Goal: Task Accomplishment & Management: Manage account settings

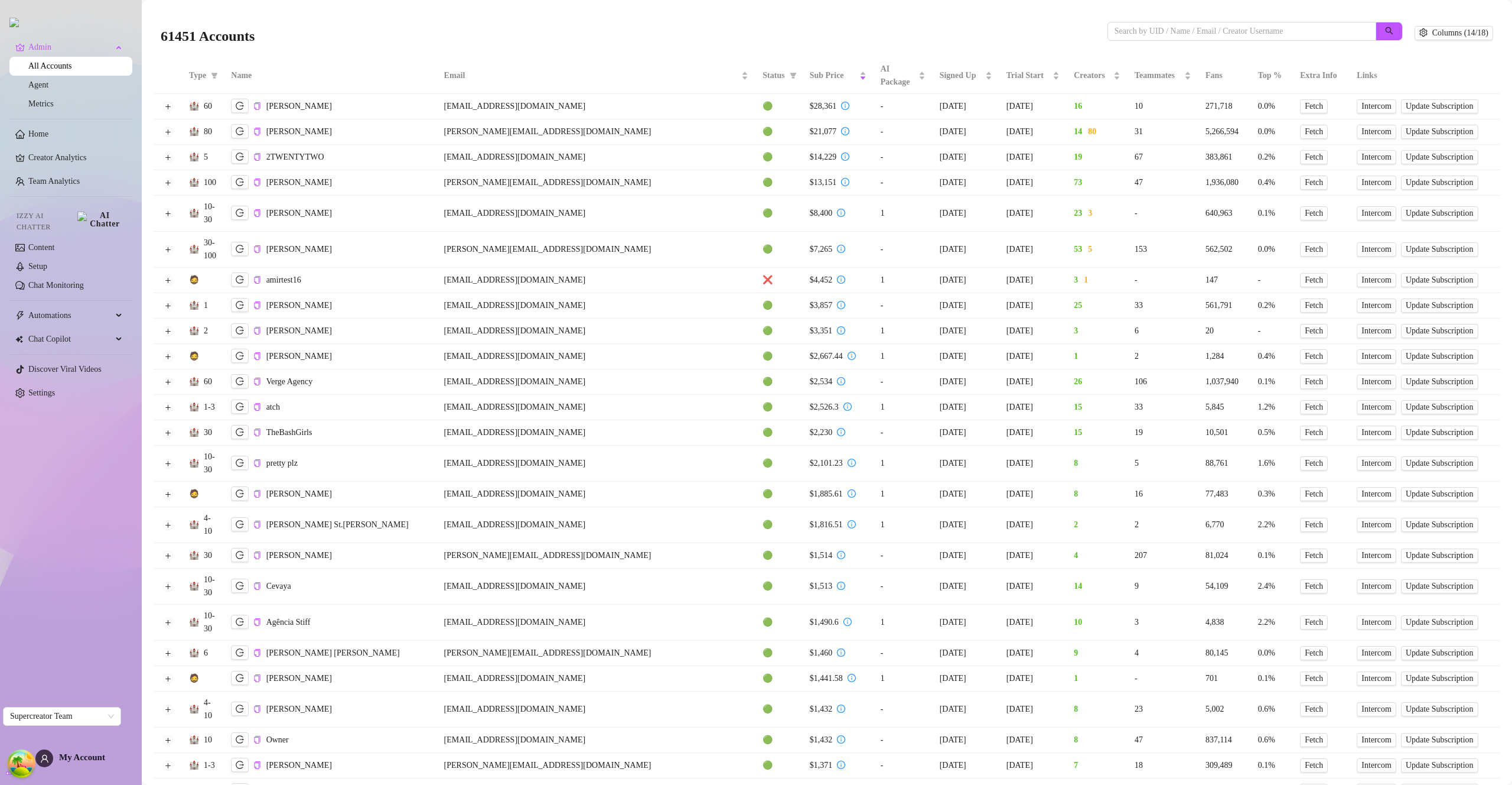
click at [171, 111] on td at bounding box center [168, 106] width 29 height 25
click at [168, 109] on button "Expand row" at bounding box center [168, 106] width 10 height 10
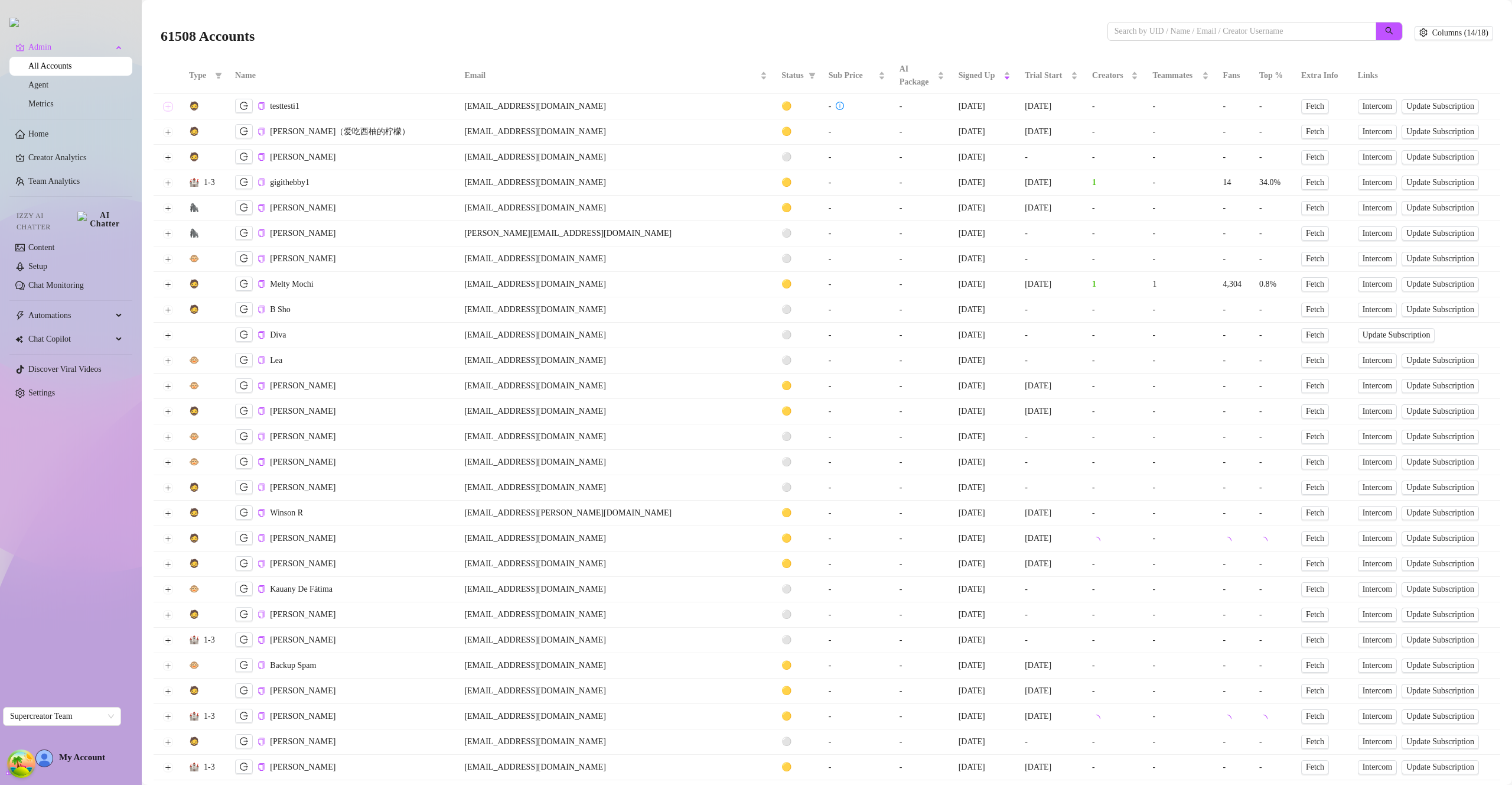
click at [167, 106] on button "Expand row" at bounding box center [168, 106] width 10 height 10
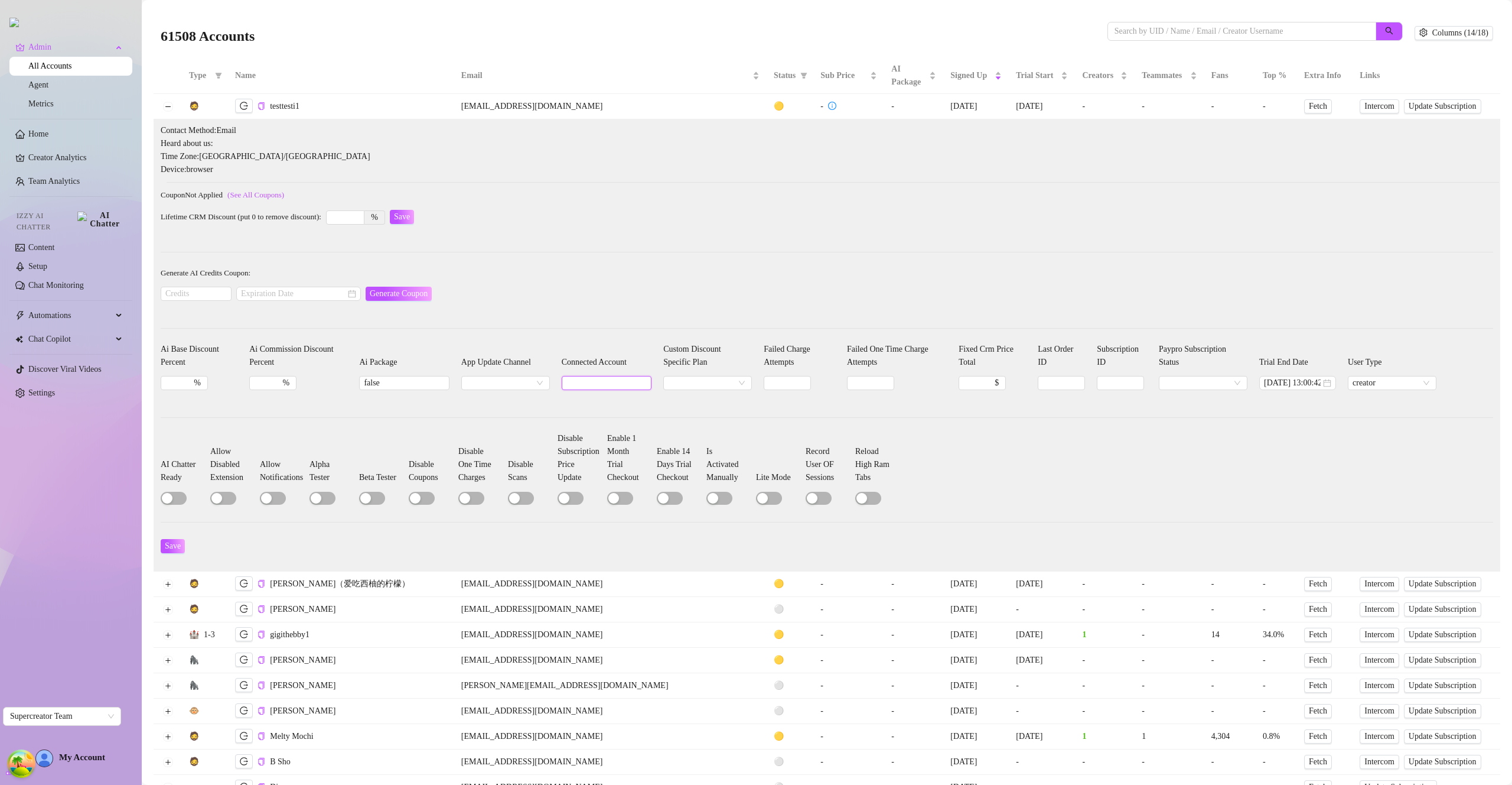
click at [621, 381] on input "Connected Account" at bounding box center [606, 383] width 90 height 14
click at [617, 382] on input "Connected Account" at bounding box center [606, 383] width 90 height 14
click at [675, 380] on input "Custom Discount Specific Plan" at bounding box center [702, 383] width 68 height 13
click at [681, 395] on div "basic" at bounding box center [691, 403] width 84 height 19
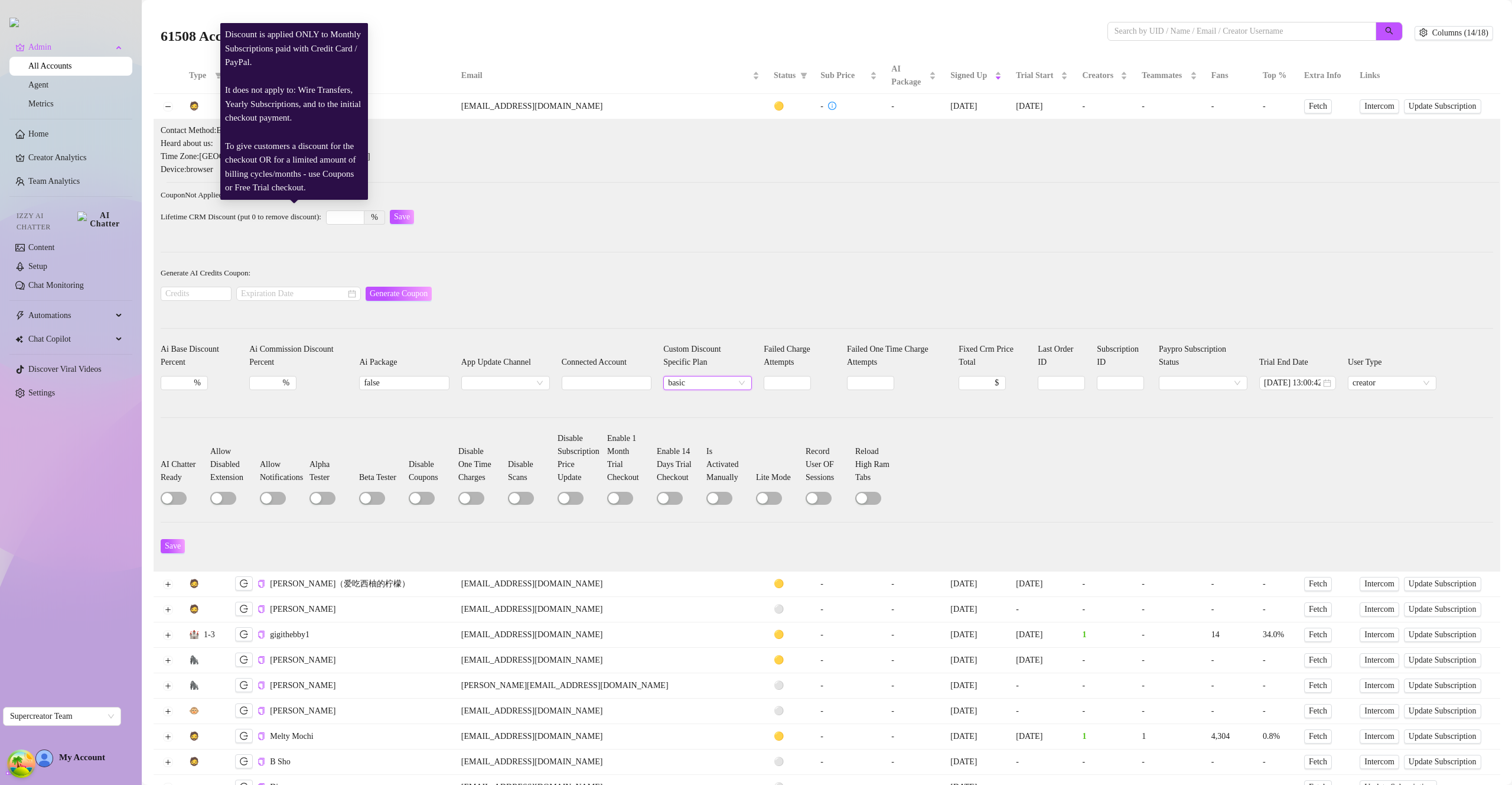
click at [350, 209] on div "%" at bounding box center [356, 217] width 59 height 19
click at [350, 220] on input at bounding box center [345, 217] width 37 height 13
type input "50"
click at [409, 215] on span "Save" at bounding box center [402, 217] width 16 height 10
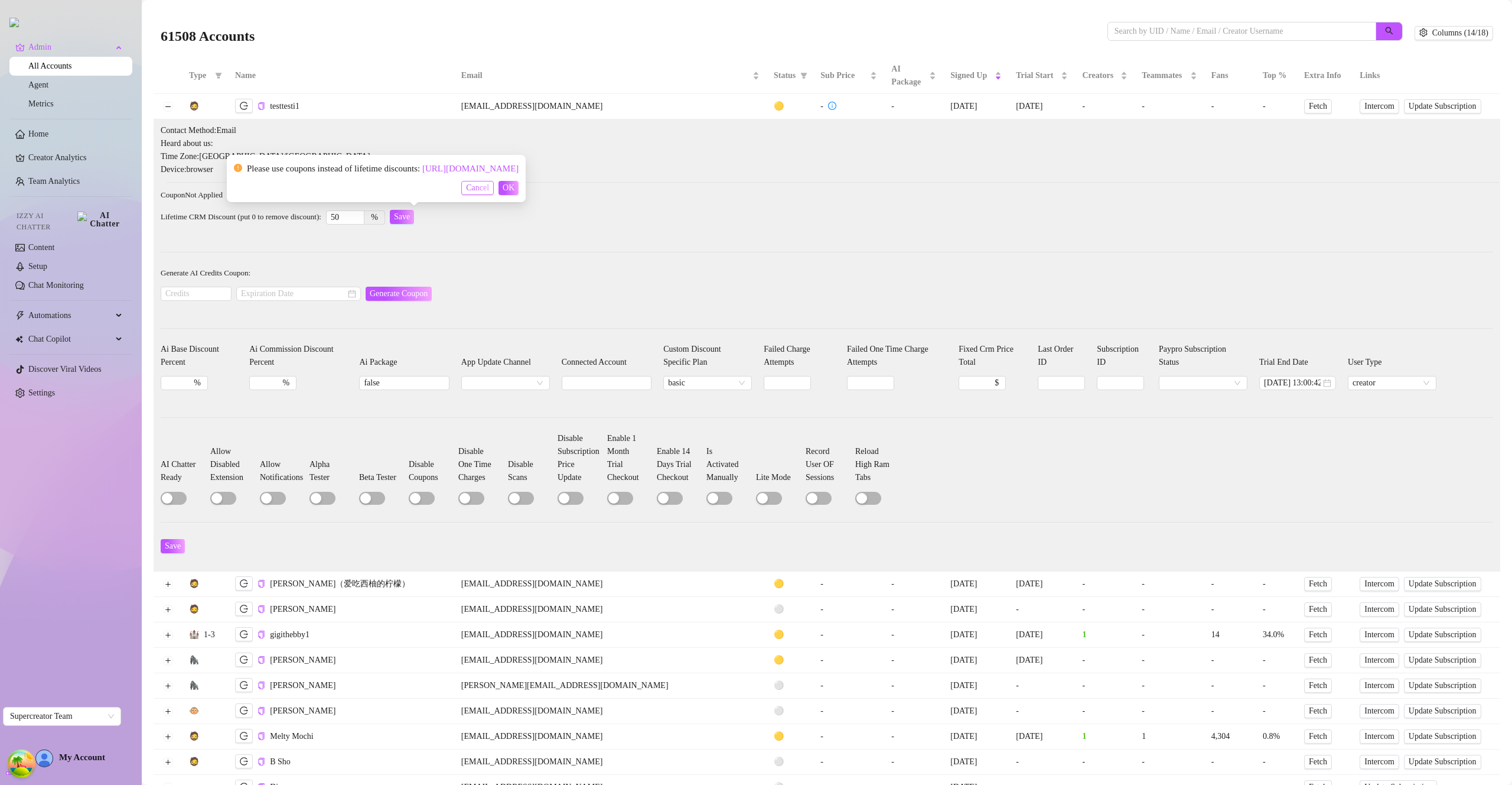
click at [489, 191] on span "Cancel" at bounding box center [477, 188] width 23 height 10
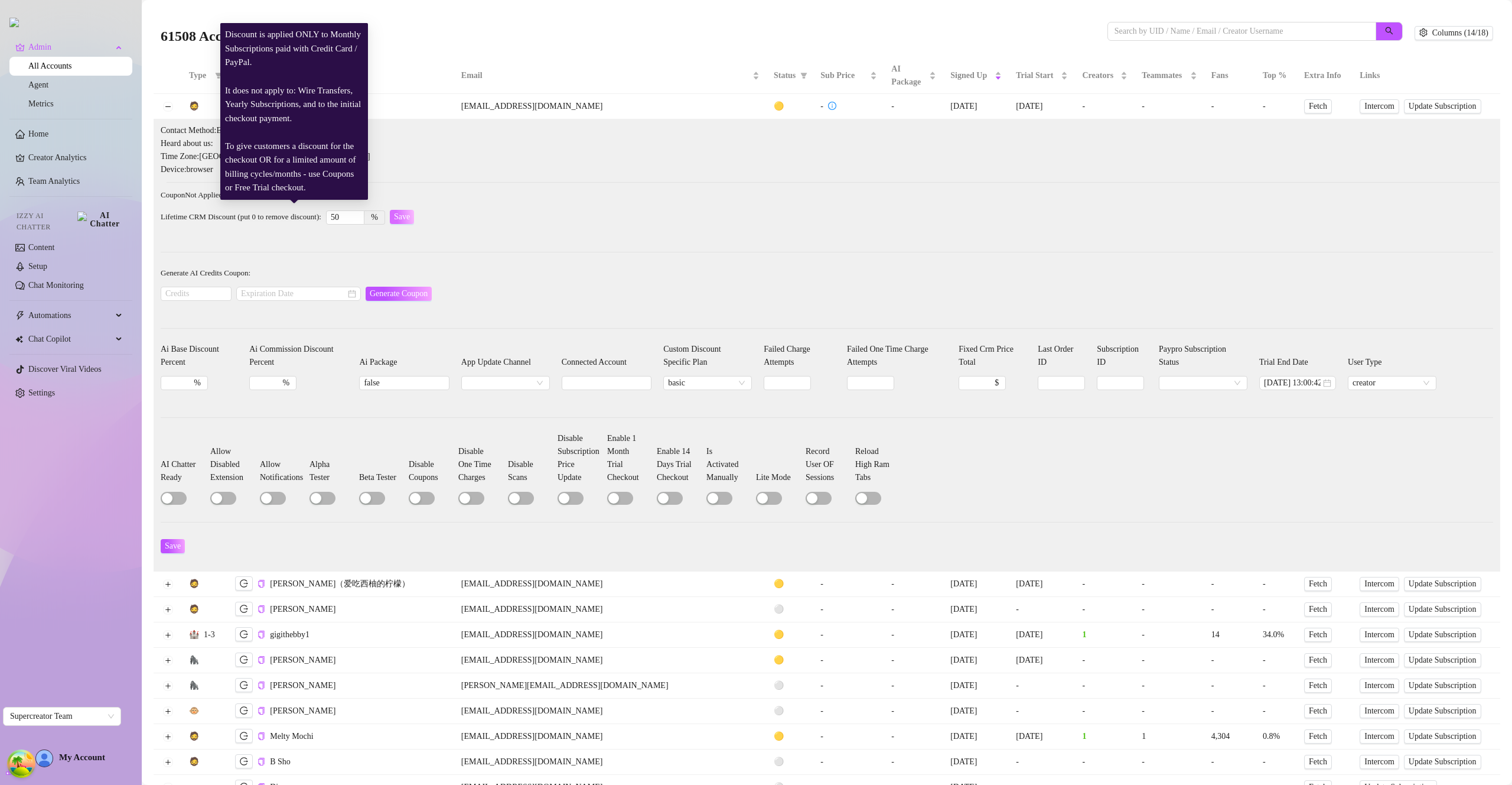
click at [410, 213] on span "Save" at bounding box center [402, 217] width 16 height 10
click at [519, 194] on button "OK" at bounding box center [508, 188] width 20 height 14
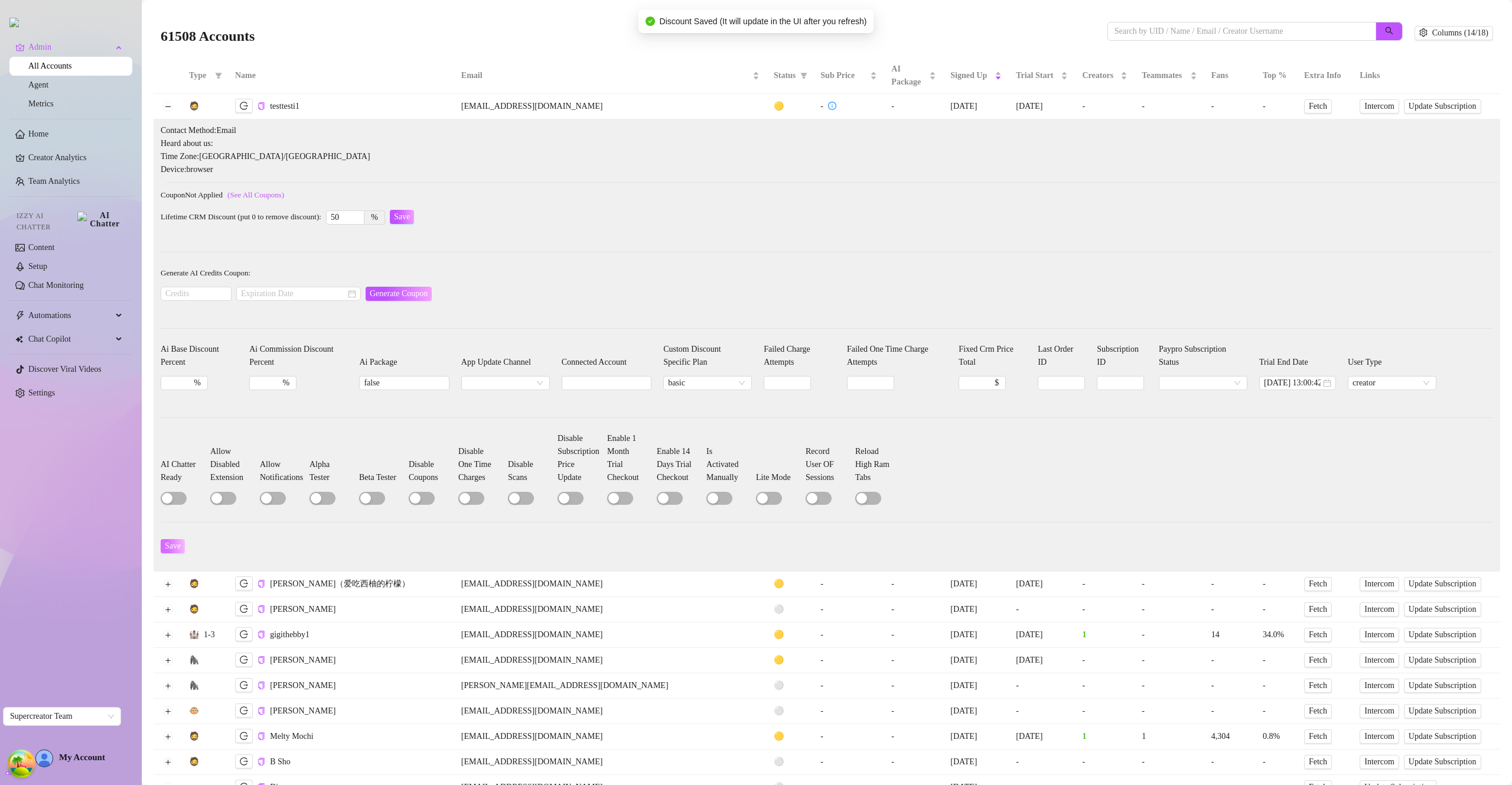
click at [174, 547] on span "Save" at bounding box center [172, 546] width 16 height 10
click at [65, 70] on link "All Accounts" at bounding box center [50, 66] width 44 height 9
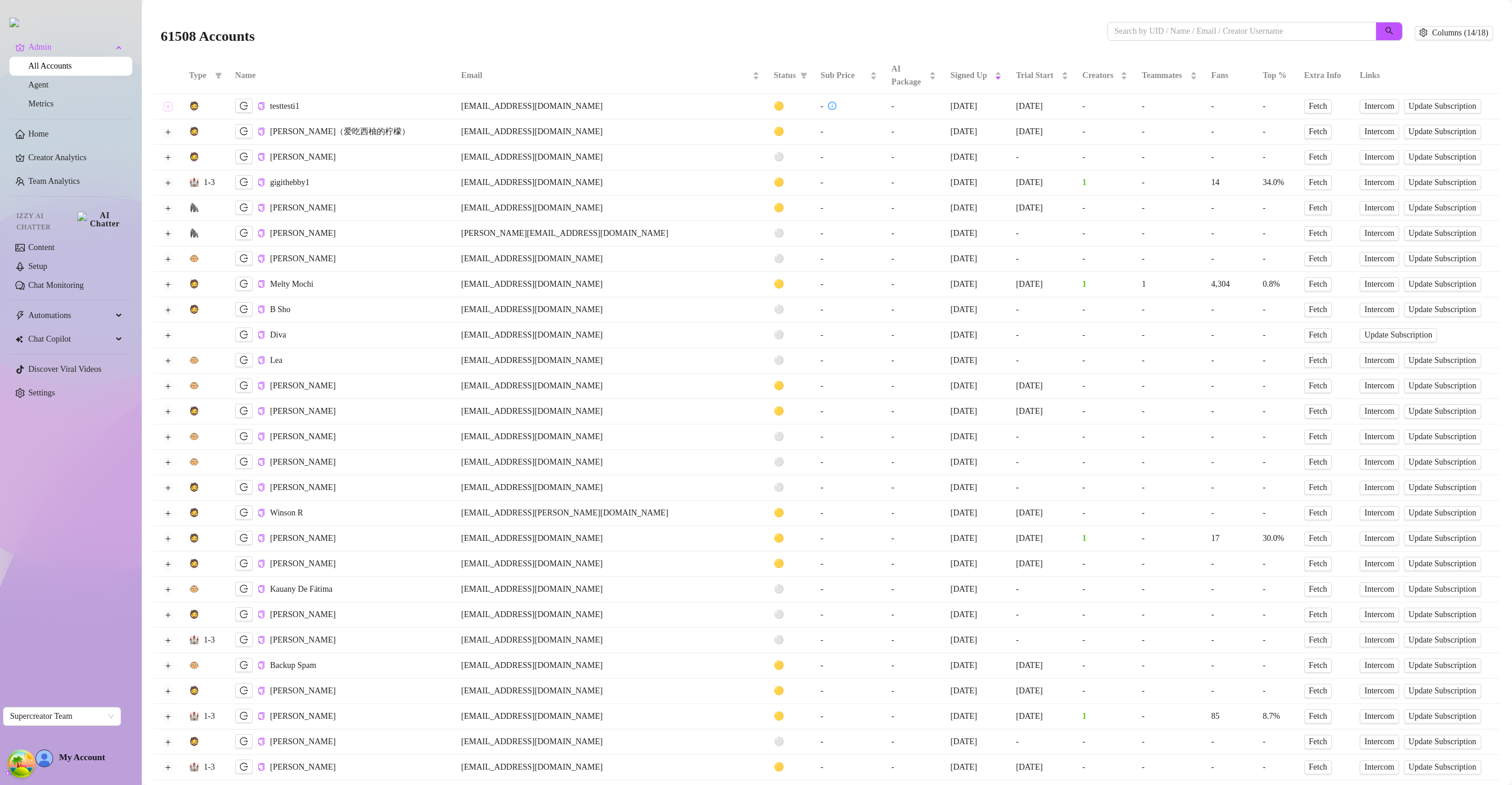
click at [169, 107] on button "Expand row" at bounding box center [168, 106] width 10 height 10
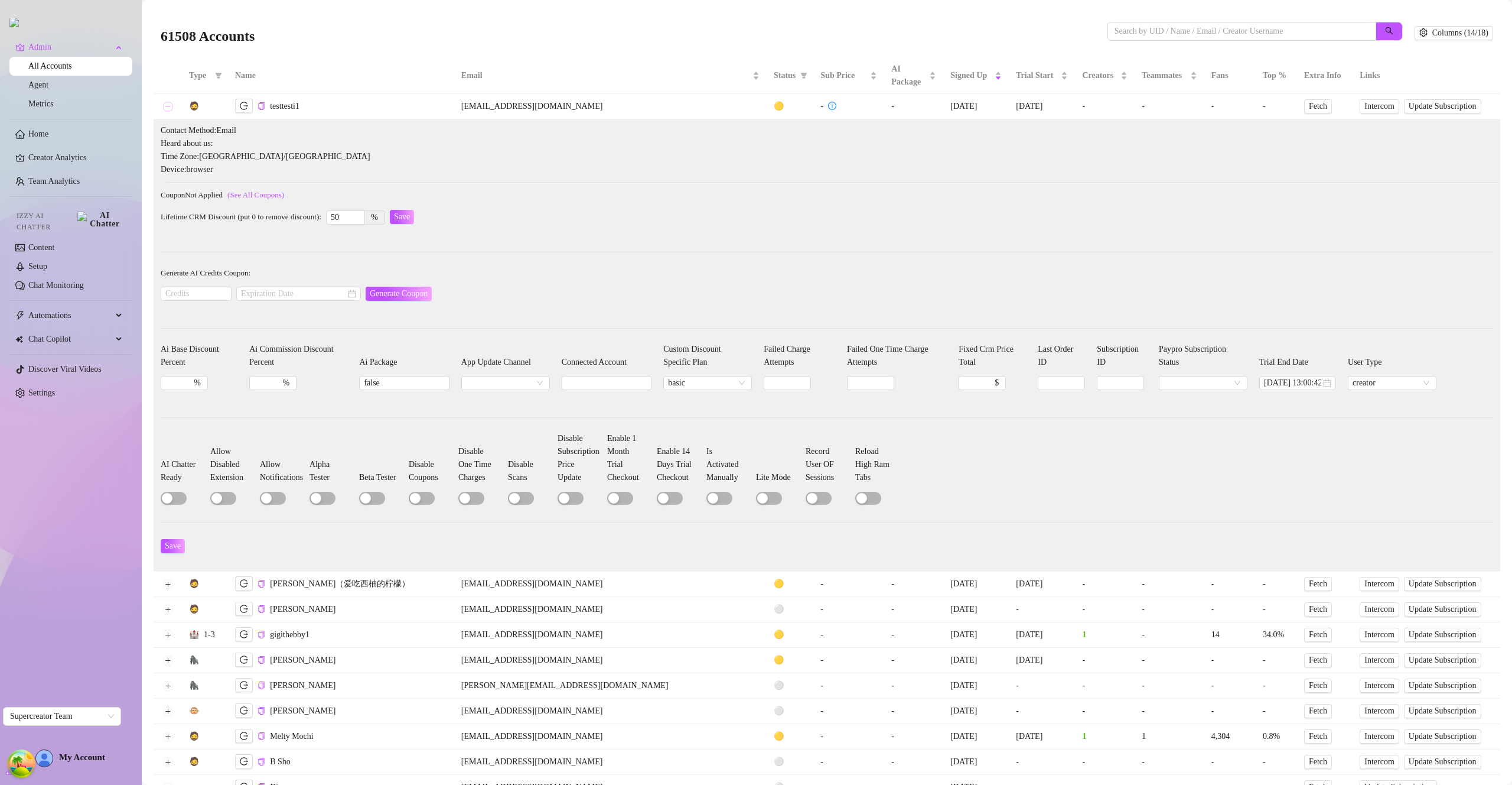
click at [169, 107] on button "Collapse row" at bounding box center [168, 106] width 10 height 10
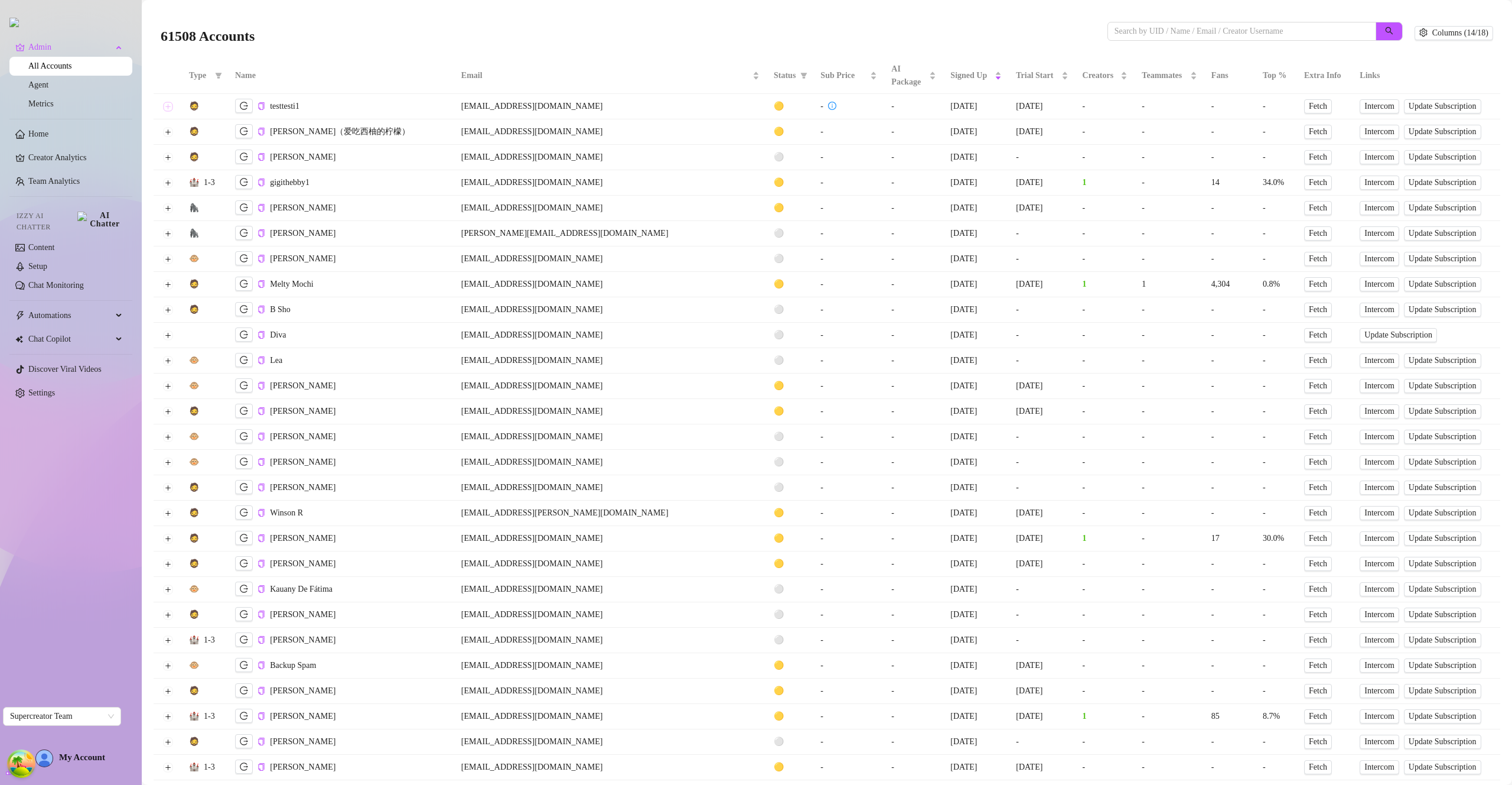
click at [169, 107] on button "Expand row" at bounding box center [168, 106] width 10 height 10
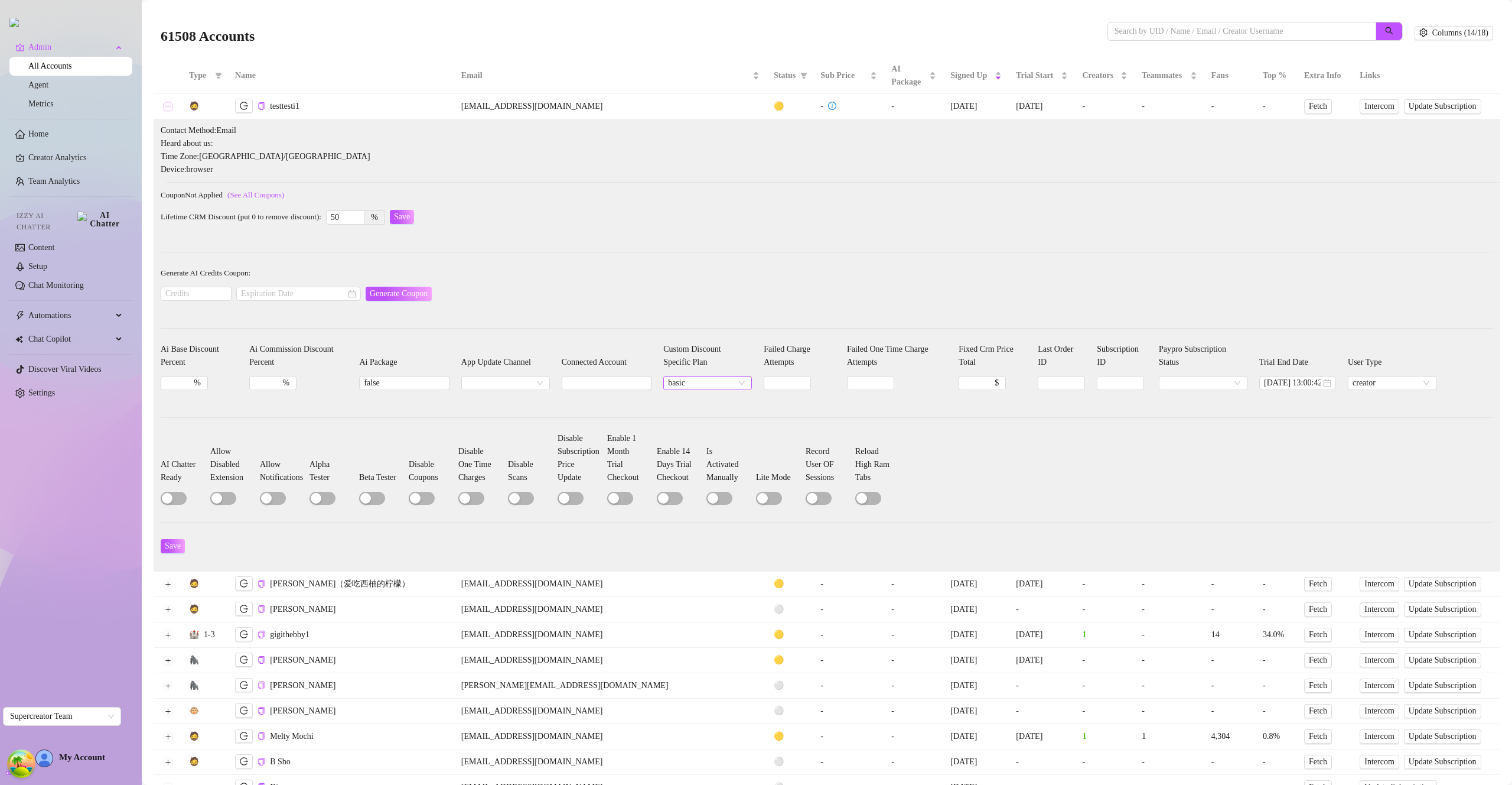
click at [723, 383] on span "basic" at bounding box center [708, 383] width 79 height 13
click at [705, 418] on div "pro" at bounding box center [691, 423] width 70 height 13
click at [164, 552] on button "Save" at bounding box center [172, 546] width 24 height 14
click at [1416, 109] on span "Update Subscription" at bounding box center [1442, 106] width 68 height 10
click at [1424, 107] on span "Update Subscription" at bounding box center [1442, 106] width 68 height 10
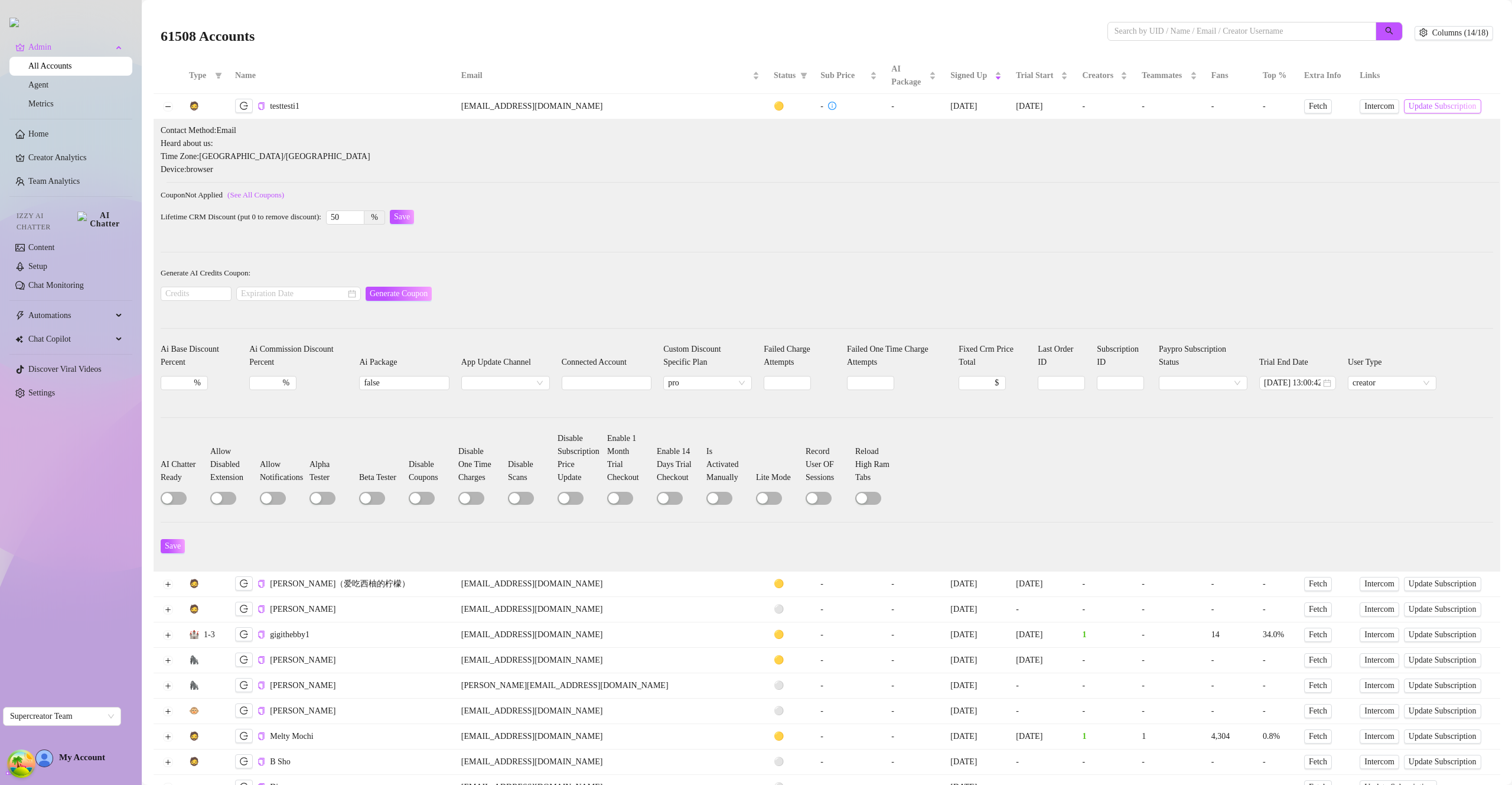
click at [1424, 107] on span "Update Subscription" at bounding box center [1442, 106] width 68 height 10
click at [1424, 107] on span "Update Subscription" at bounding box center [1443, 106] width 68 height 10
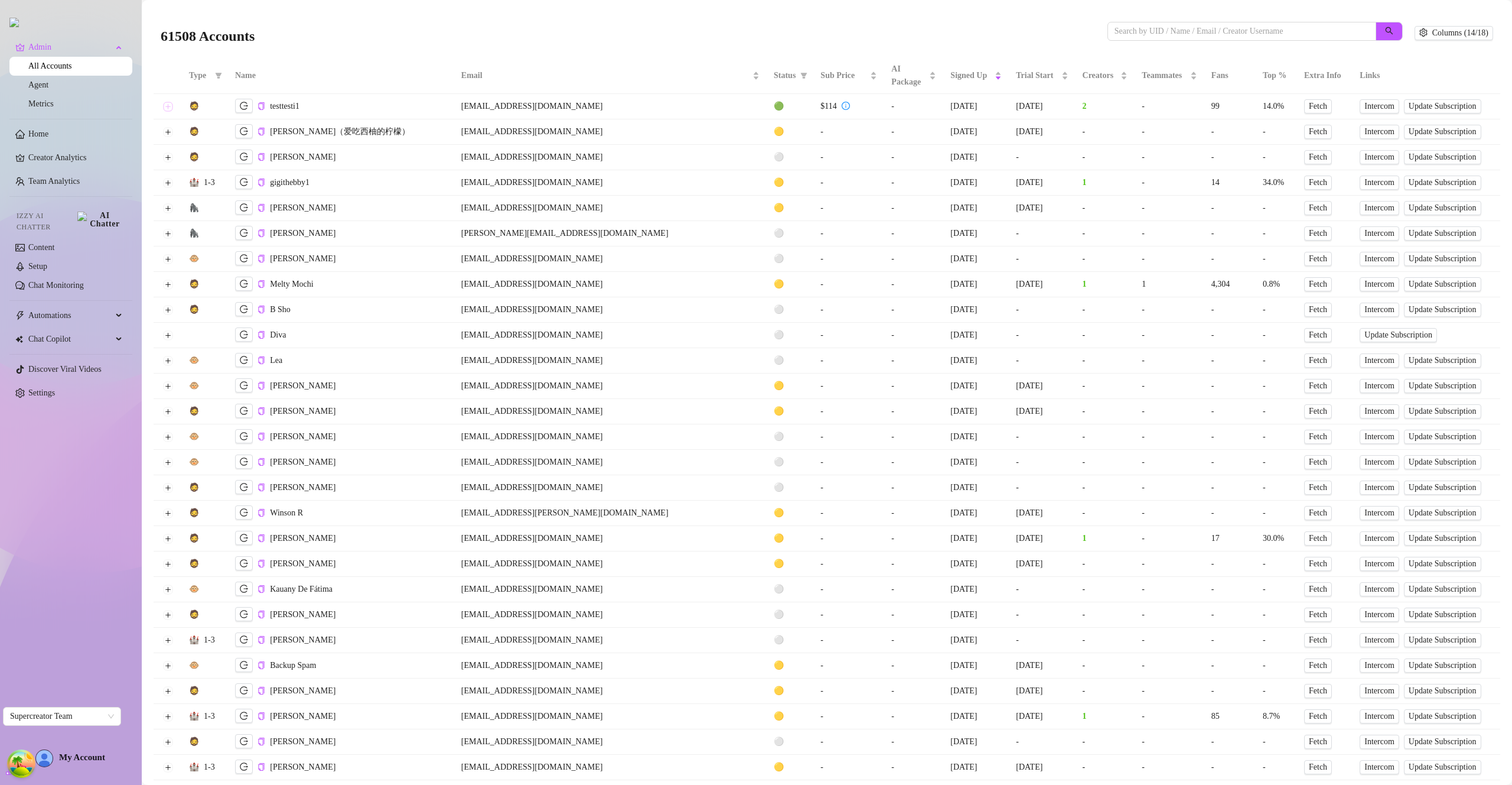
click at [167, 107] on button "Expand row" at bounding box center [168, 106] width 10 height 10
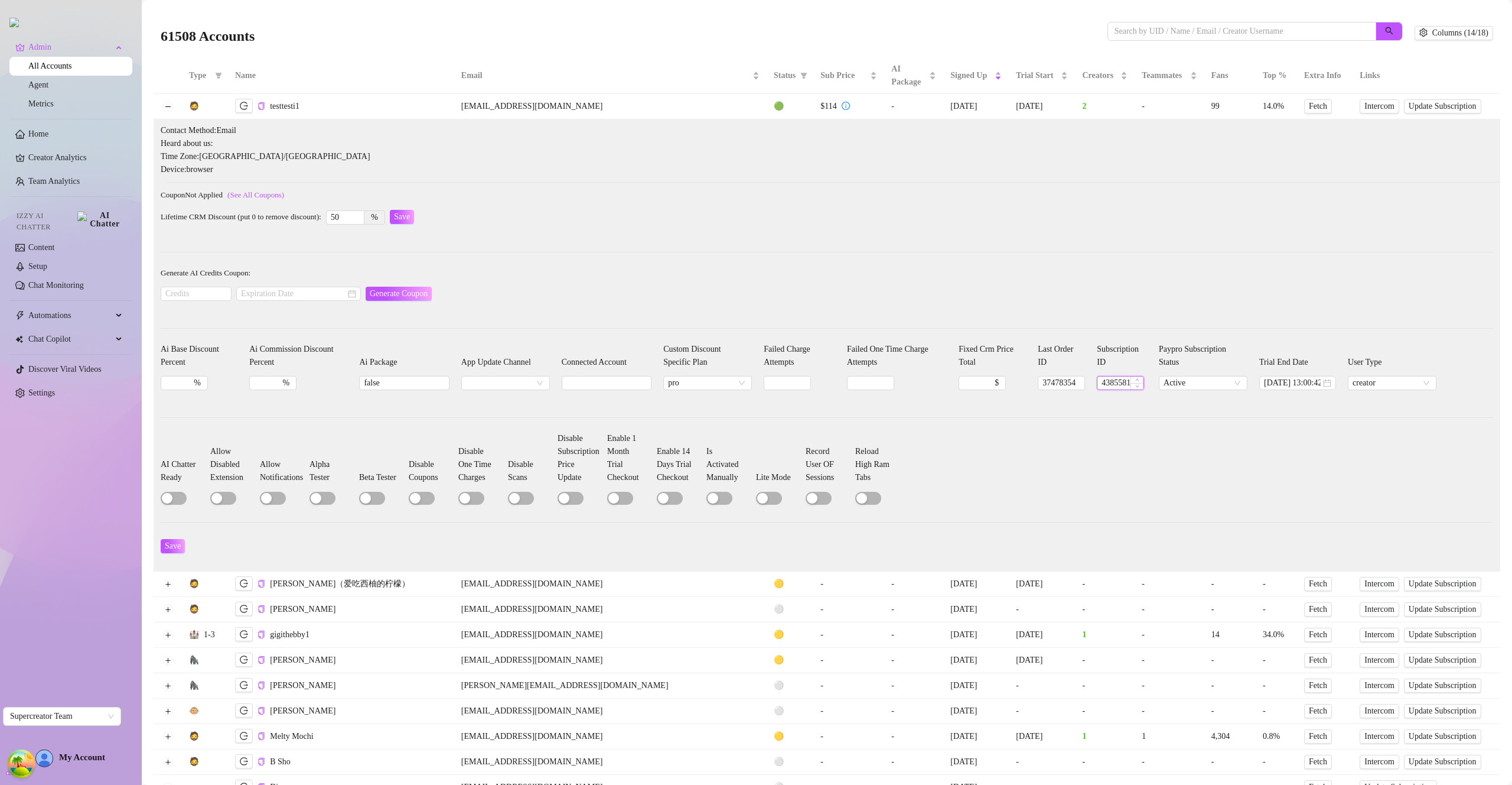
click at [1112, 384] on input "4385581" at bounding box center [1120, 383] width 46 height 13
